Goal: Information Seeking & Learning: Learn about a topic

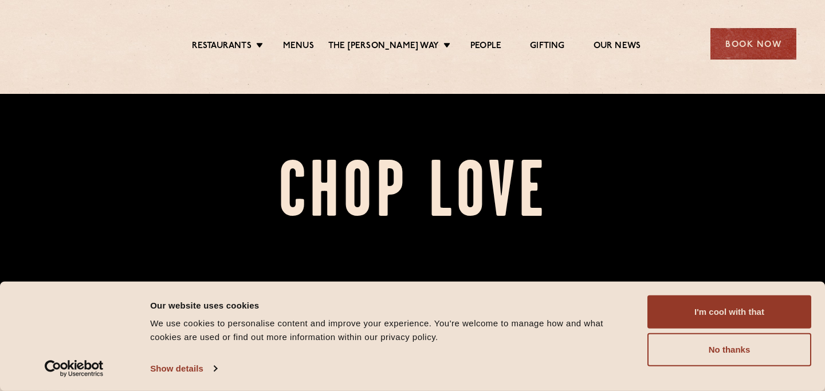
scroll to position [24, 0]
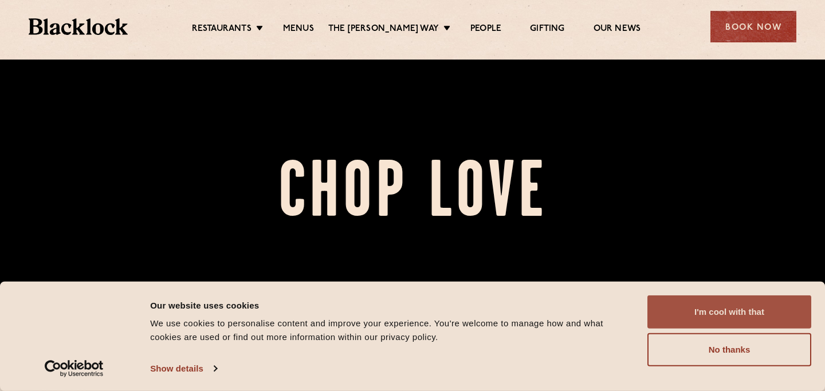
click at [670, 309] on button "I'm cool with that" at bounding box center [729, 312] width 164 height 33
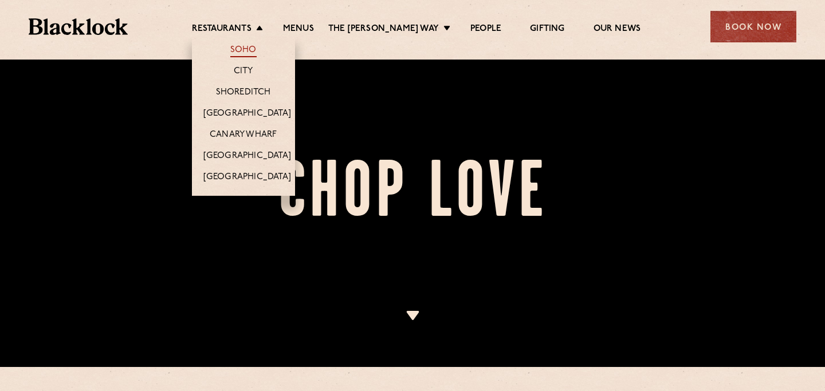
click at [254, 51] on link "Soho" at bounding box center [243, 51] width 26 height 13
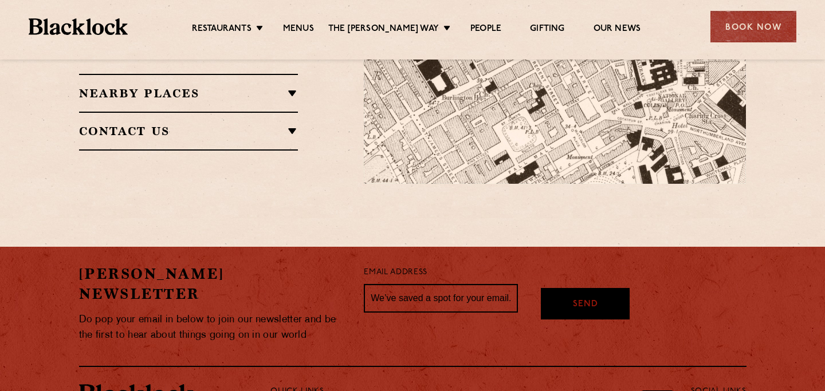
scroll to position [971, 0]
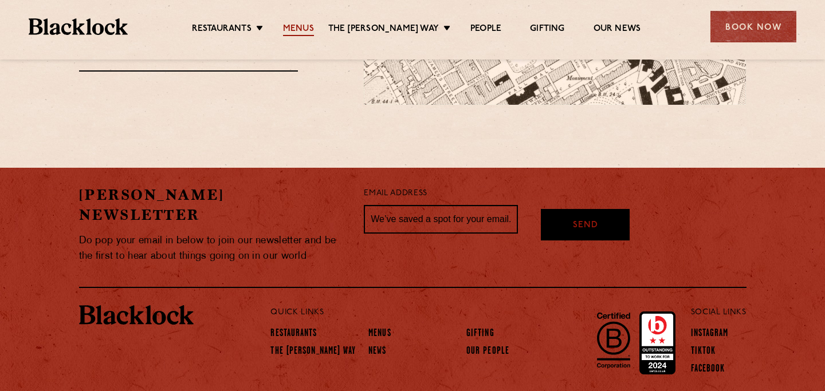
click at [304, 25] on link "Menus" at bounding box center [298, 29] width 31 height 13
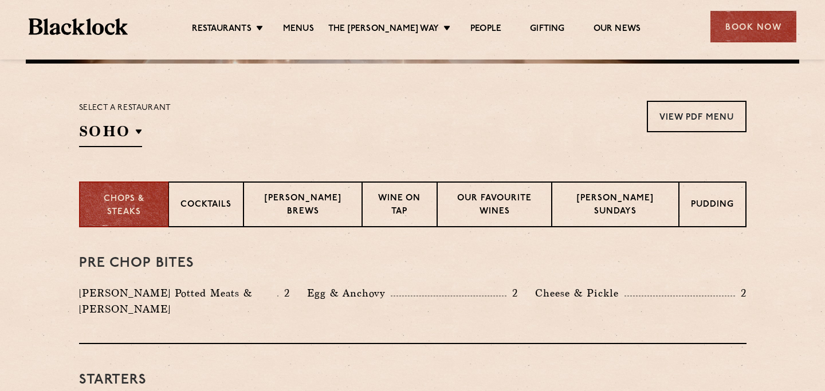
scroll to position [377, 0]
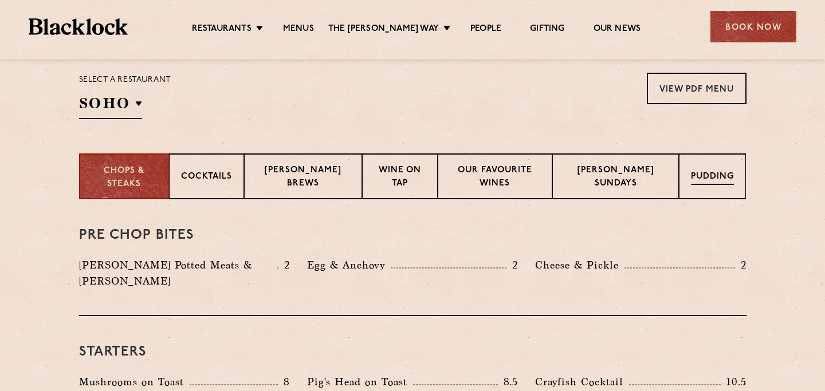
click at [711, 175] on p "Pudding" at bounding box center [712, 178] width 43 height 14
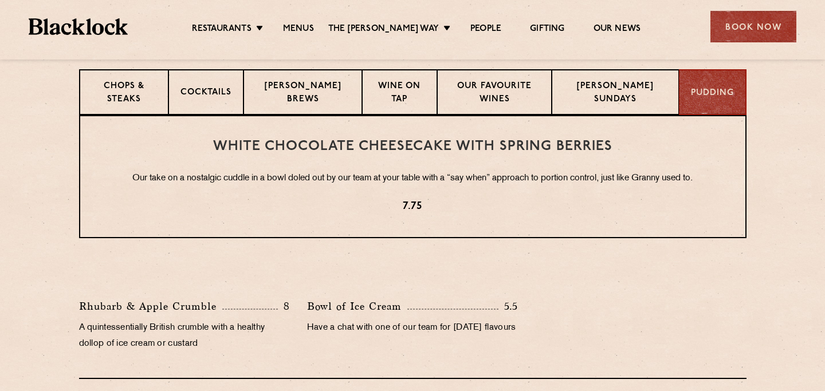
scroll to position [445, 0]
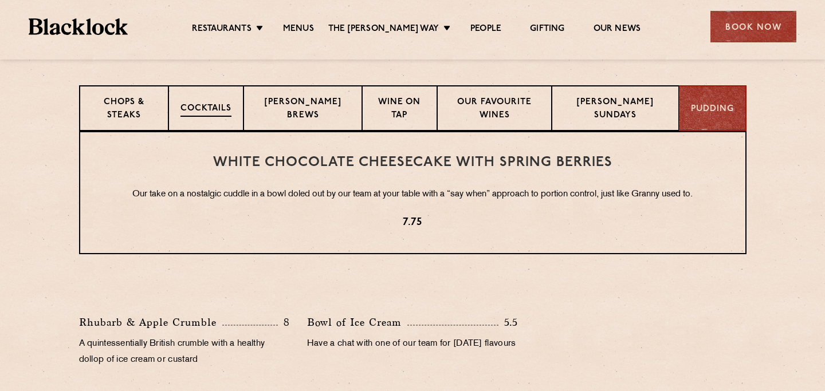
click at [231, 105] on p "Cocktails" at bounding box center [205, 110] width 51 height 14
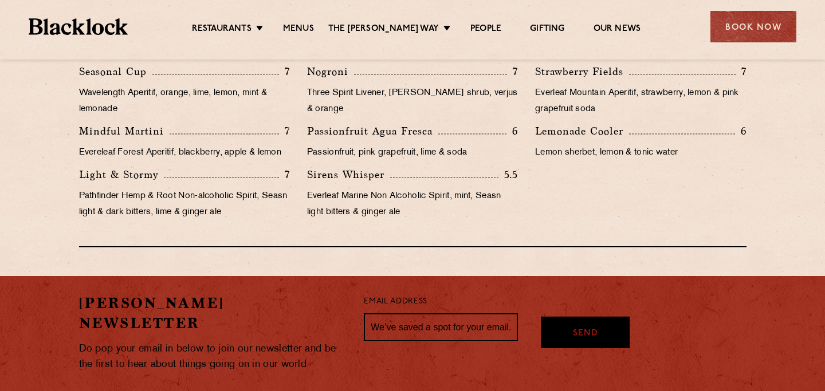
scroll to position [1236, 0]
